Goal: Communication & Community: Answer question/provide support

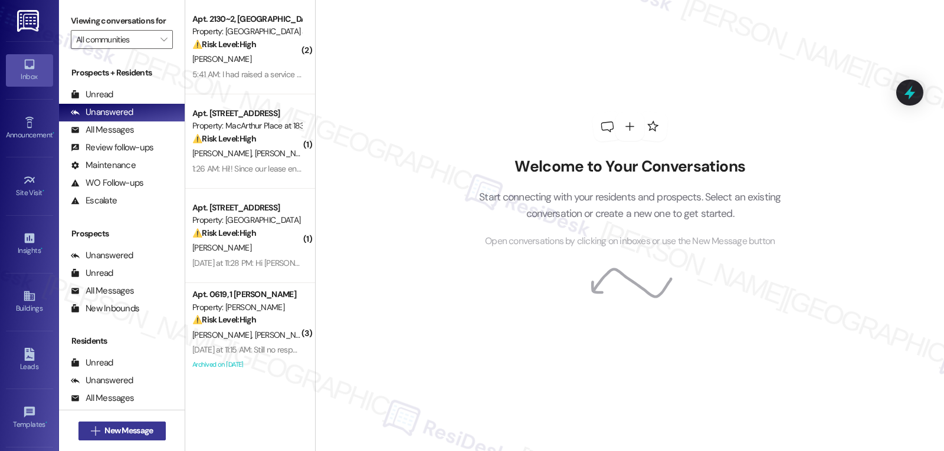
click at [104, 428] on span "New Message" at bounding box center [128, 431] width 48 height 12
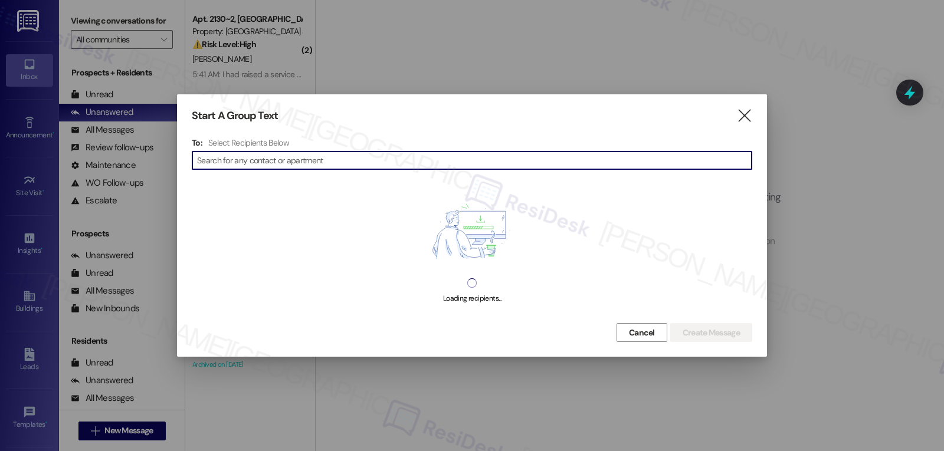
click at [320, 159] on input at bounding box center [474, 160] width 554 height 17
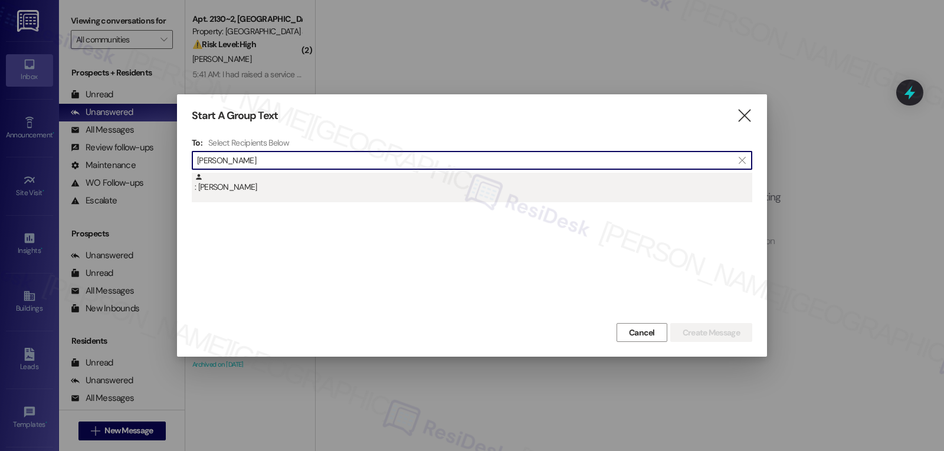
type input "[PERSON_NAME]"
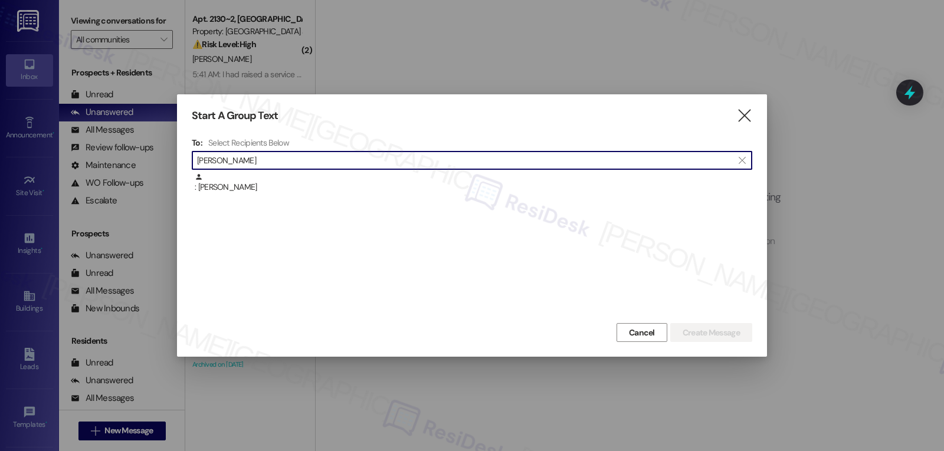
click at [306, 185] on div ": [PERSON_NAME]" at bounding box center [473, 183] width 557 height 21
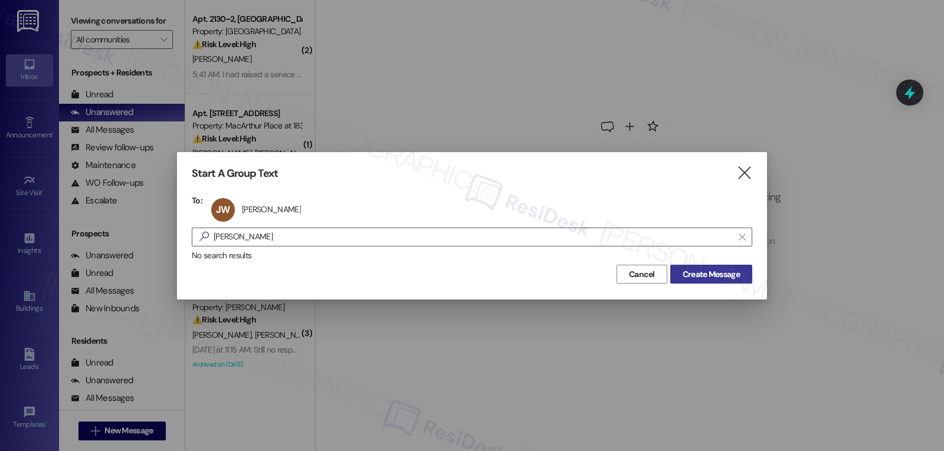
click at [722, 281] on button "Create Message" at bounding box center [711, 274] width 82 height 19
click at [754, 171] on div "Start A Group Text  To: [PERSON_NAME] [PERSON_NAME] click to remove  [PERSON_…" at bounding box center [472, 225] width 590 height 147
click at [744, 173] on icon "" at bounding box center [744, 173] width 16 height 12
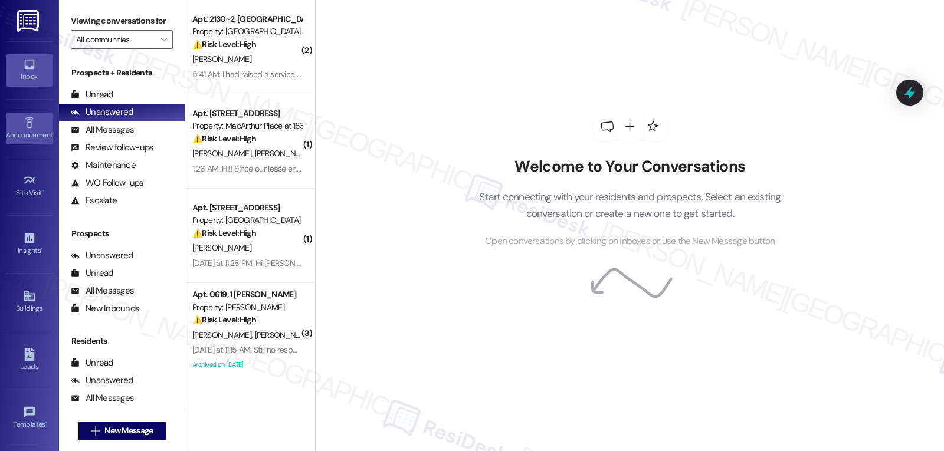
click at [36, 121] on link "Announcement •" at bounding box center [29, 129] width 47 height 32
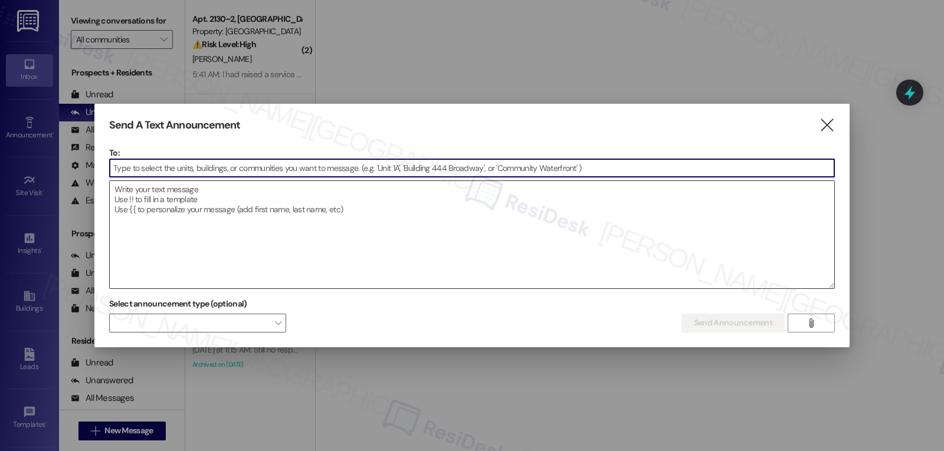
click at [131, 183] on div "To:  Drop image file here" at bounding box center [471, 218] width 725 height 142
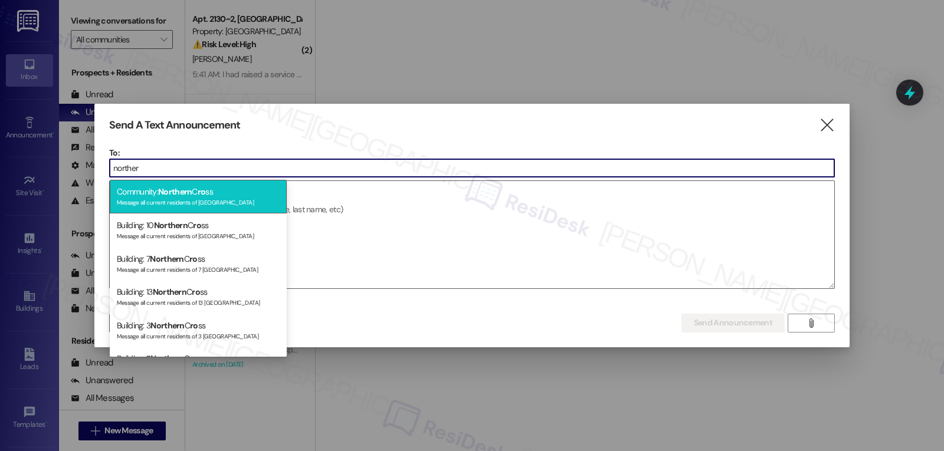
type input "norther"
click at [190, 195] on span "Northern" at bounding box center [175, 191] width 34 height 11
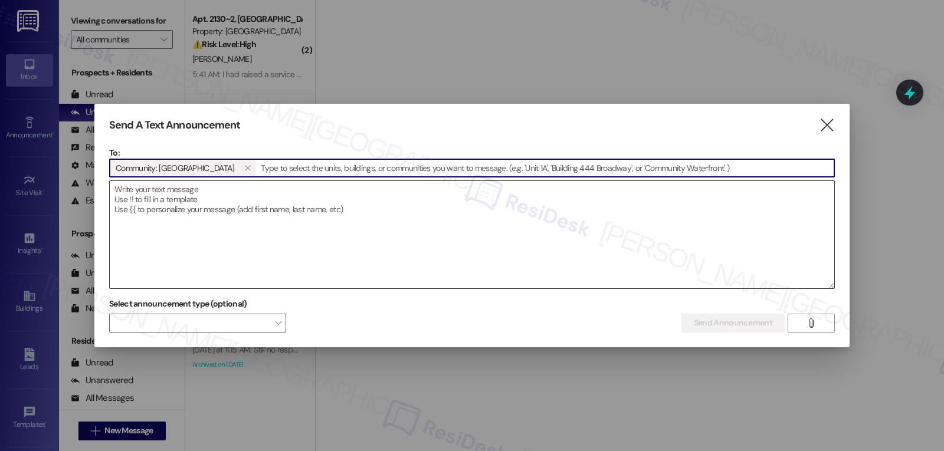
click at [275, 232] on textarea at bounding box center [472, 234] width 724 height 107
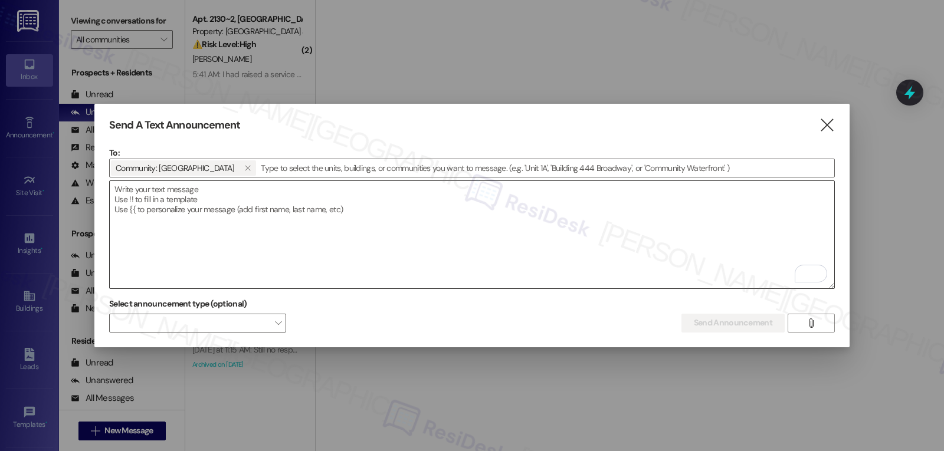
click at [499, 249] on textarea "To enrich screen reader interactions, please activate Accessibility in Grammarl…" at bounding box center [472, 234] width 724 height 107
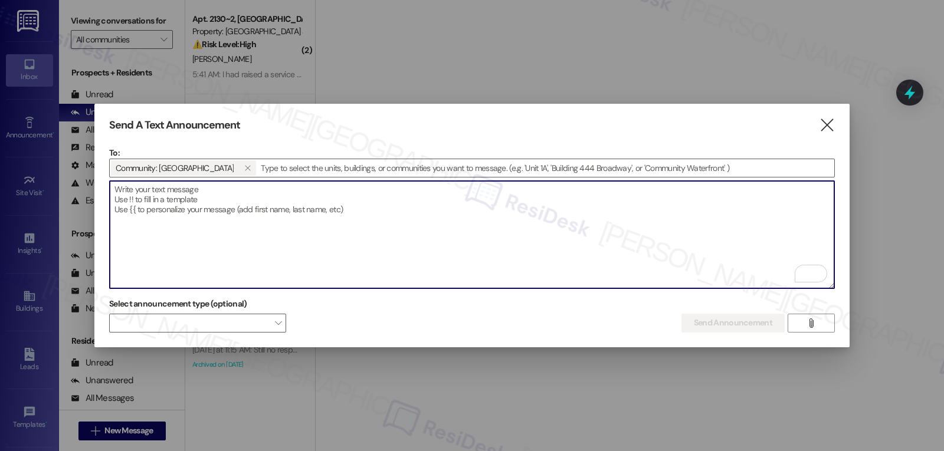
paste textarea "Hi {{first_name}}, TeeDee & Jeffrows Food Truck is here [DATE], [DATE]! Stop by…"
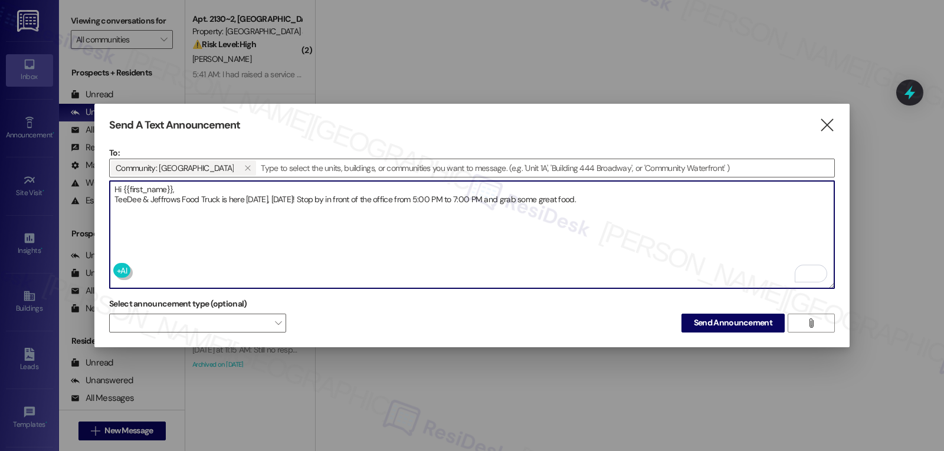
type textarea "Hi {{first_name}}, TeeDee & Jeffrows Food Truck is here [DATE], [DATE]! Stop by…"
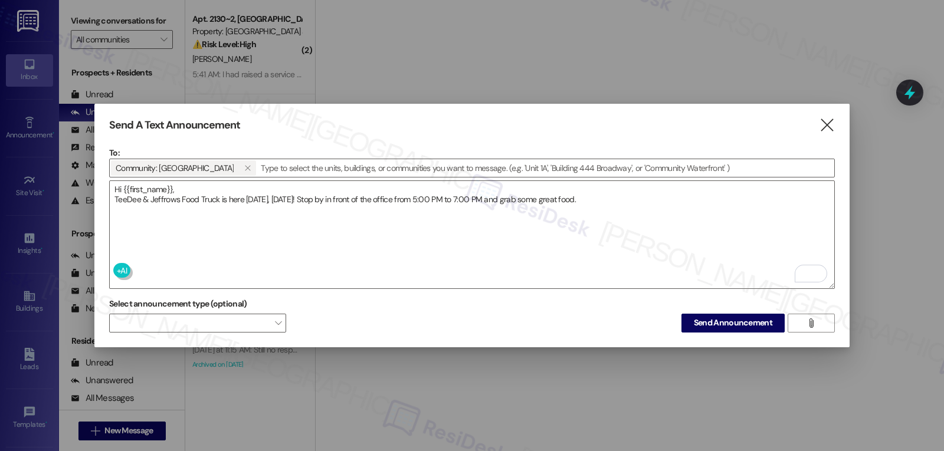
click at [508, 326] on div "Select announcement type (optional)  Send Announcement " at bounding box center [471, 313] width 725 height 37
click at [729, 317] on span "Send Announcement" at bounding box center [732, 323] width 78 height 12
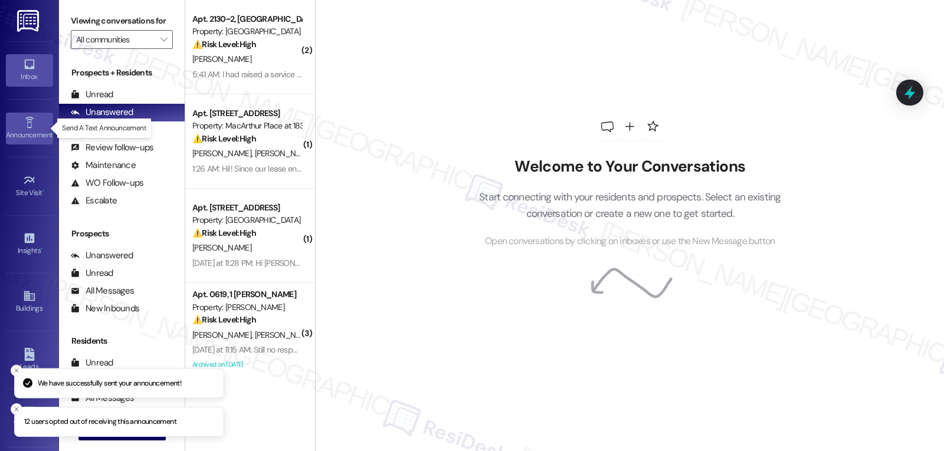
click at [18, 136] on div "Announcement •" at bounding box center [29, 135] width 59 height 12
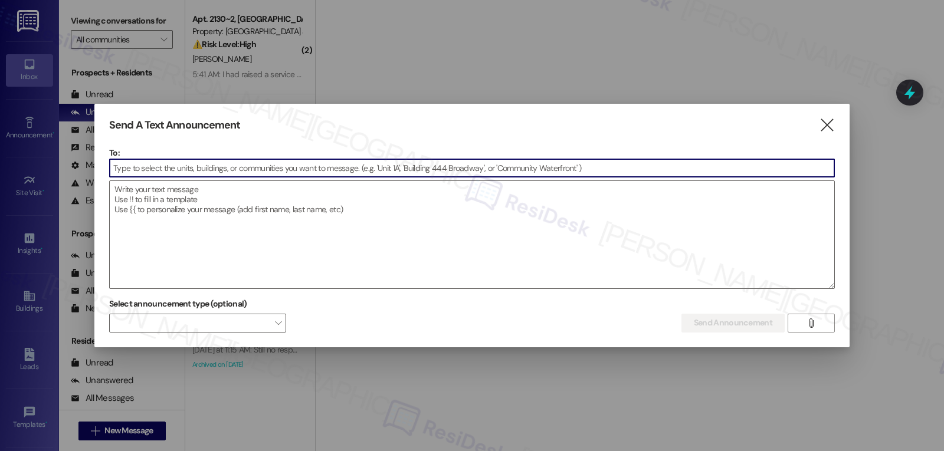
click at [822, 128] on icon "" at bounding box center [826, 125] width 16 height 12
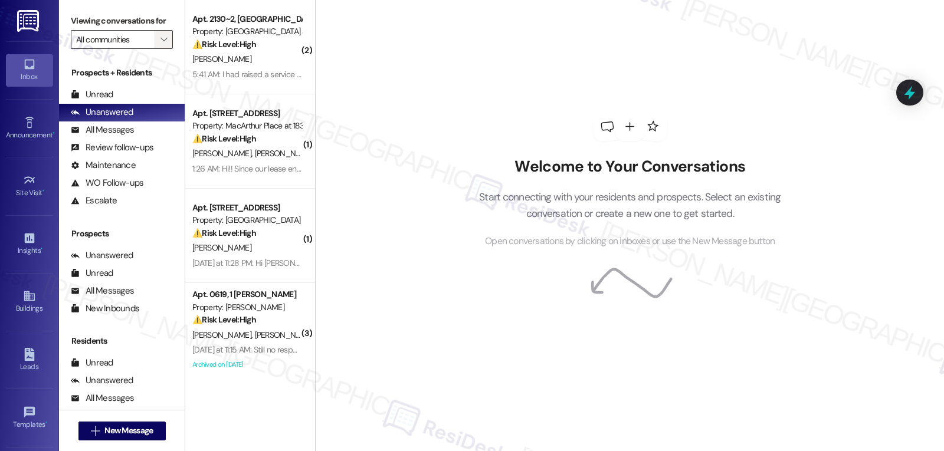
click at [163, 49] on button "" at bounding box center [163, 39] width 19 height 19
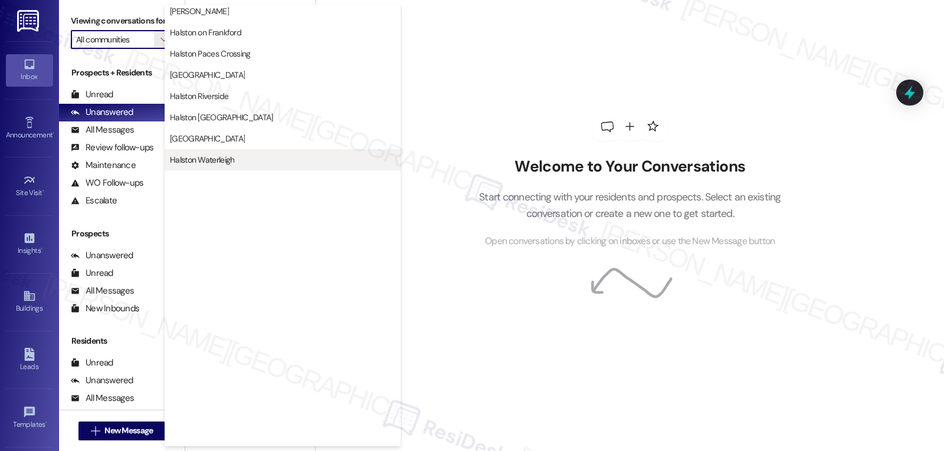
scroll to position [408, 0]
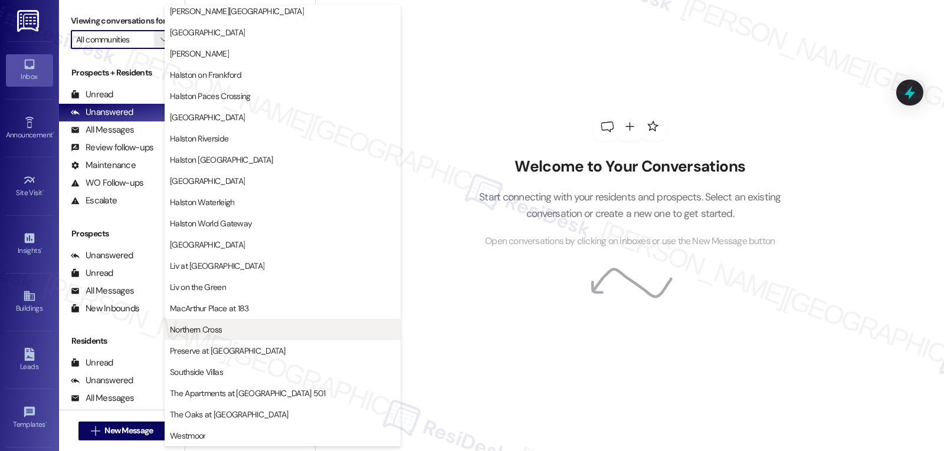
click at [216, 326] on span "Northern Cross" at bounding box center [196, 330] width 52 height 12
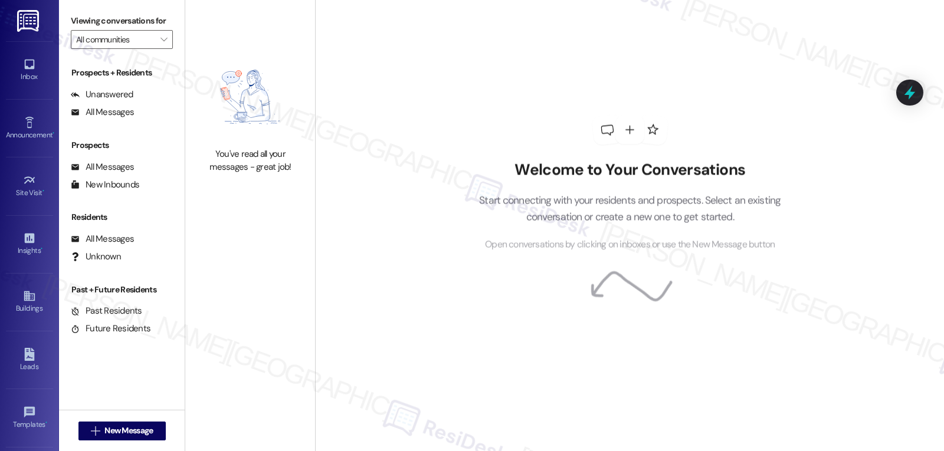
type input "Northern Cross"
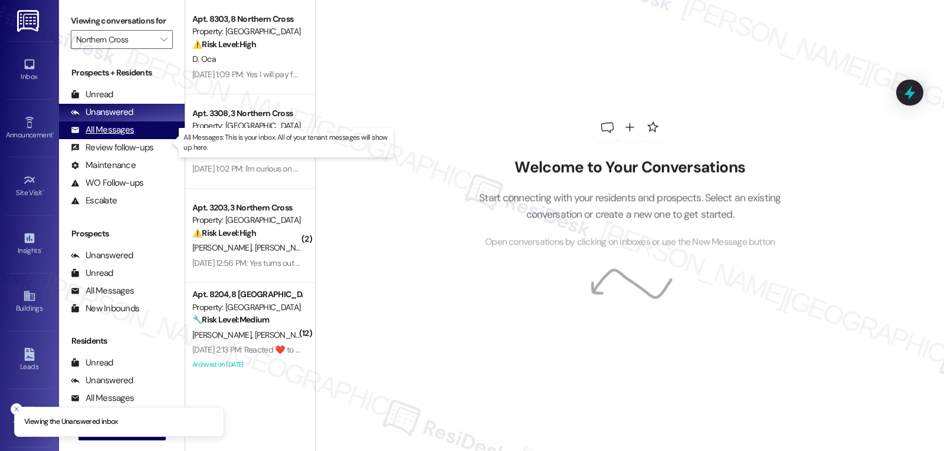
click at [114, 136] on div "All Messages" at bounding box center [102, 130] width 63 height 12
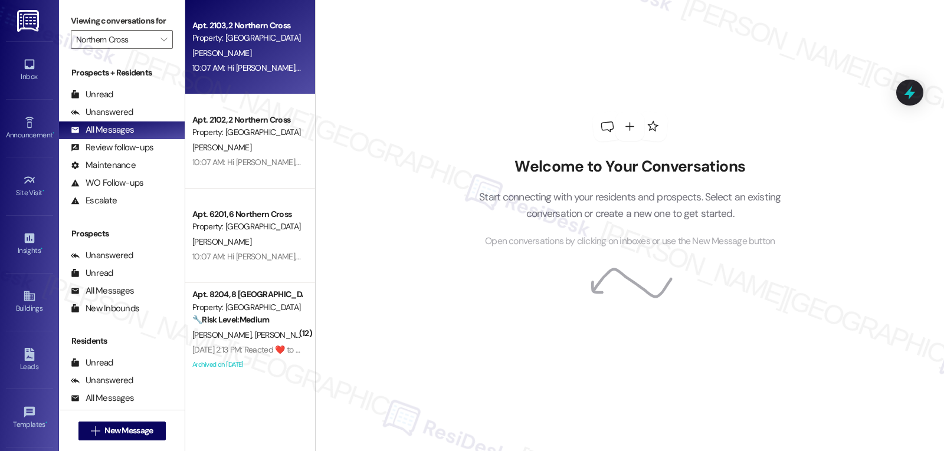
click at [253, 48] on div "[PERSON_NAME]" at bounding box center [246, 53] width 111 height 15
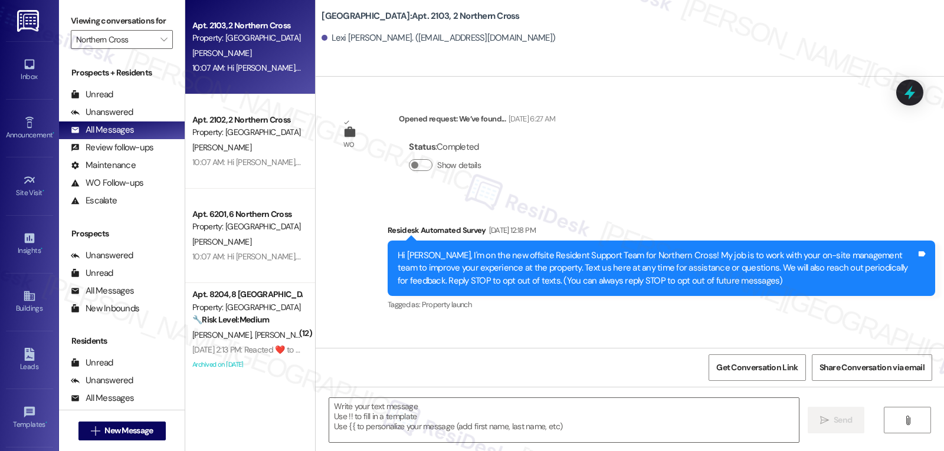
scroll to position [11458, 0]
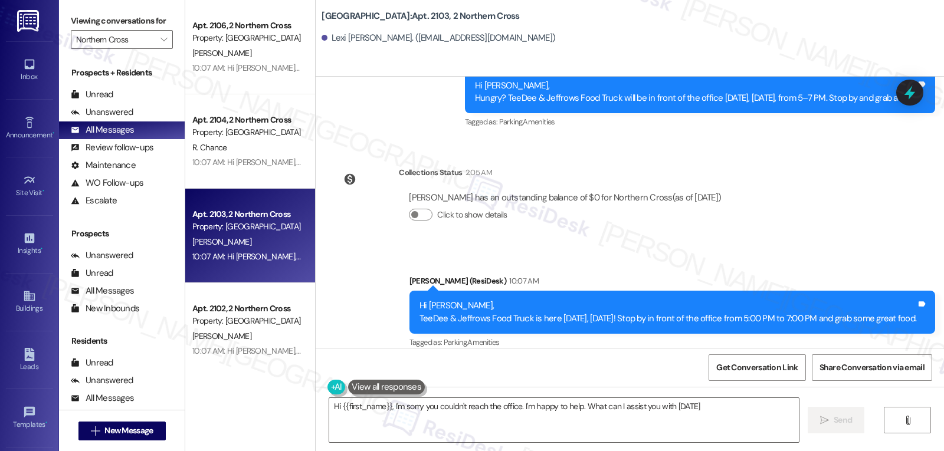
type textarea "Hi {{first_name}}, I'm sorry you couldn't reach the office. I'm happy to help. …"
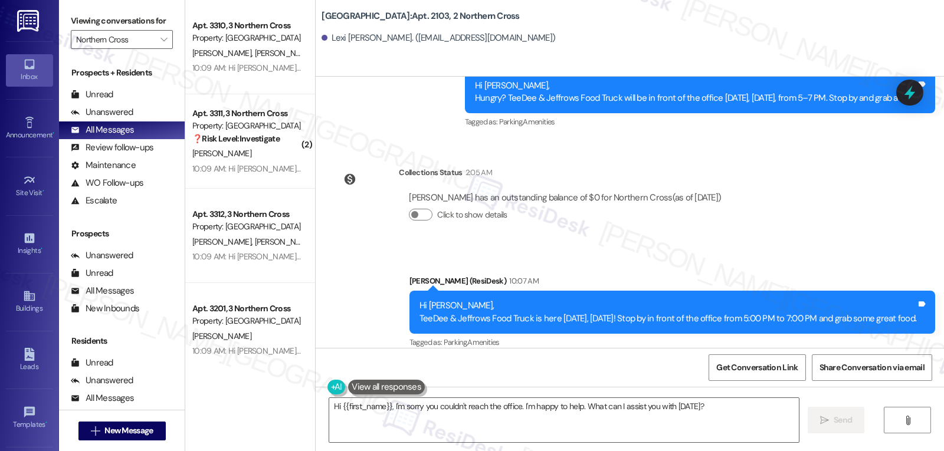
click at [41, 70] on link "Inbox" at bounding box center [29, 70] width 47 height 32
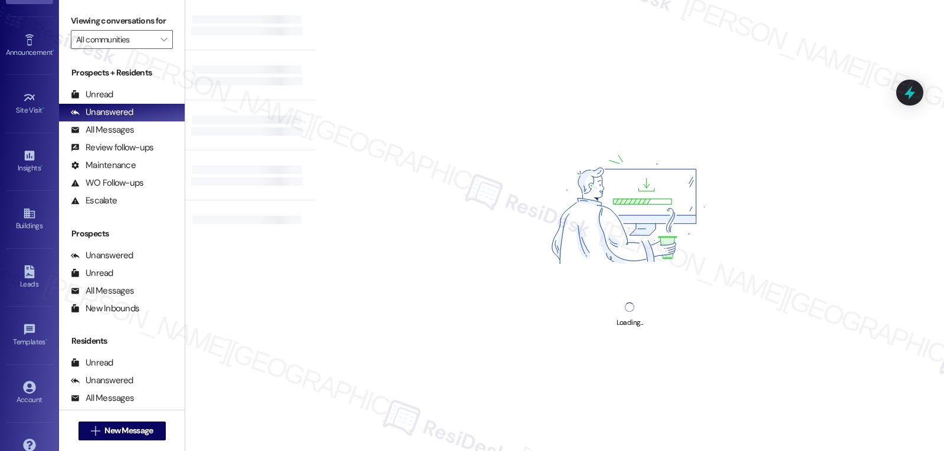
scroll to position [111, 0]
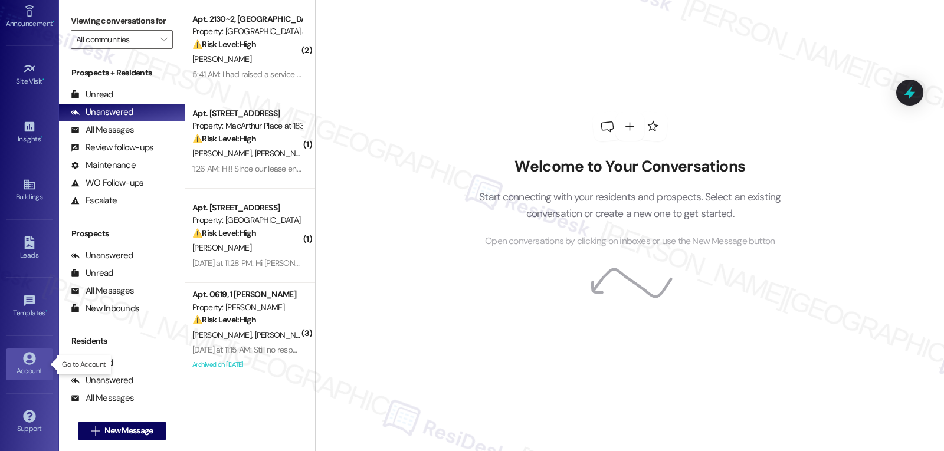
click at [23, 360] on icon at bounding box center [29, 358] width 13 height 13
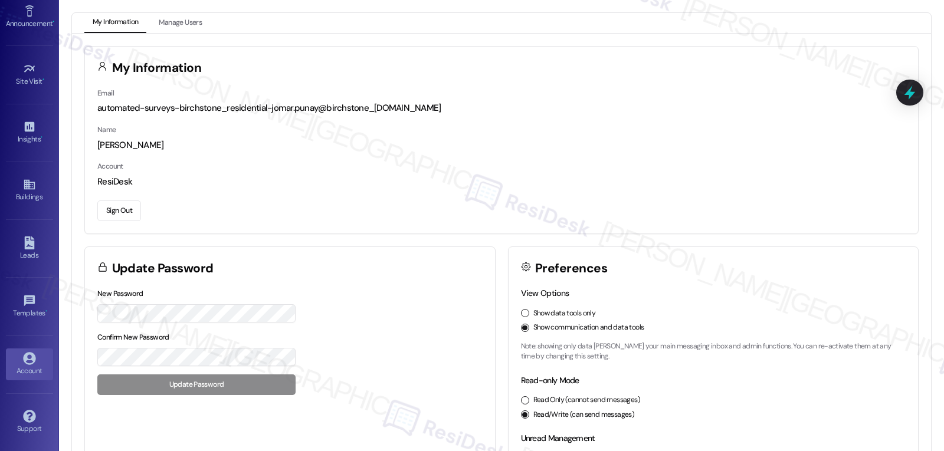
click at [113, 209] on button "Sign Out" at bounding box center [119, 210] width 44 height 21
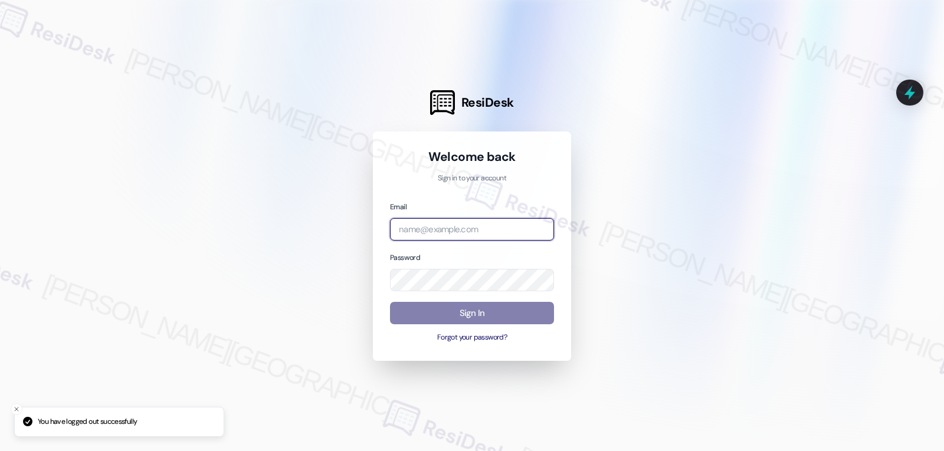
click at [498, 231] on input "email" at bounding box center [472, 229] width 164 height 23
click at [476, 231] on input "email" at bounding box center [472, 229] width 164 height 23
paste input "[EMAIL_ADDRESS][DOMAIN_NAME]"
type input "[EMAIL_ADDRESS][DOMAIN_NAME]"
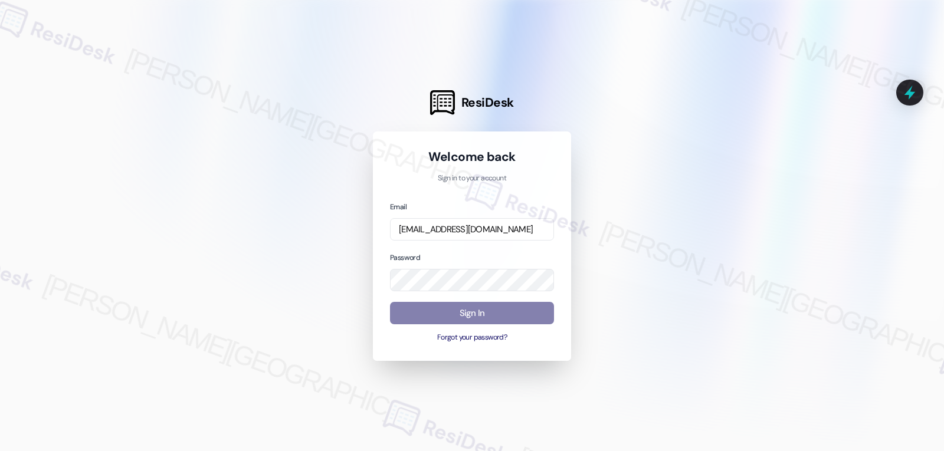
scroll to position [0, 0]
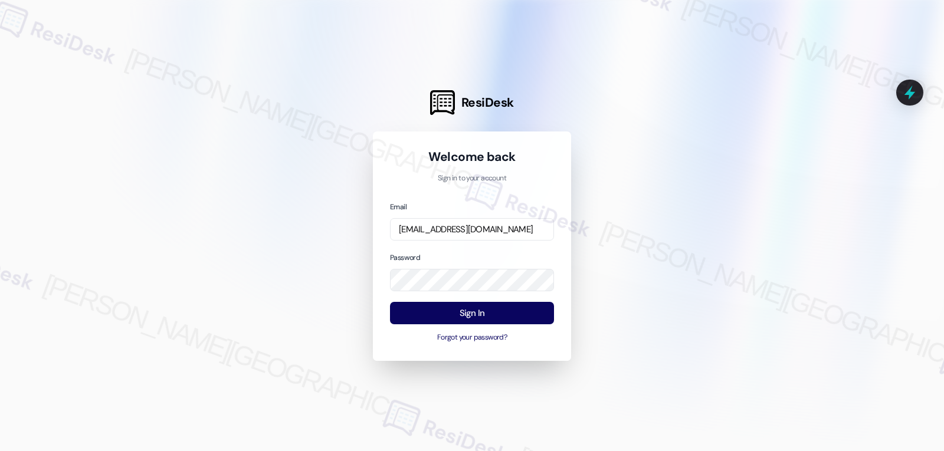
click at [465, 252] on div "Password" at bounding box center [472, 271] width 164 height 41
click at [479, 307] on button "Sign In" at bounding box center [472, 313] width 164 height 23
